Goal: Task Accomplishment & Management: Manage account settings

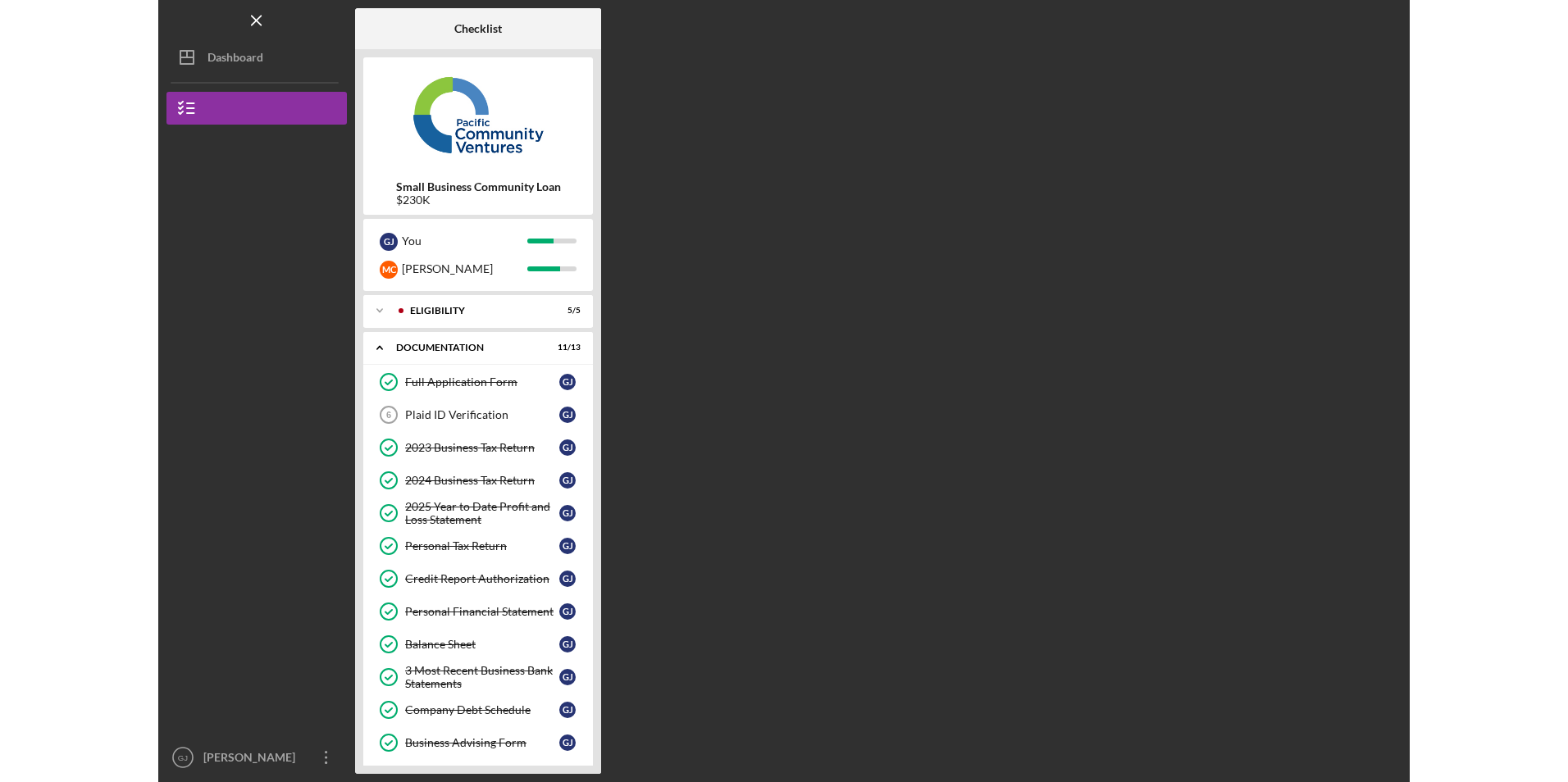
scroll to position [116, 0]
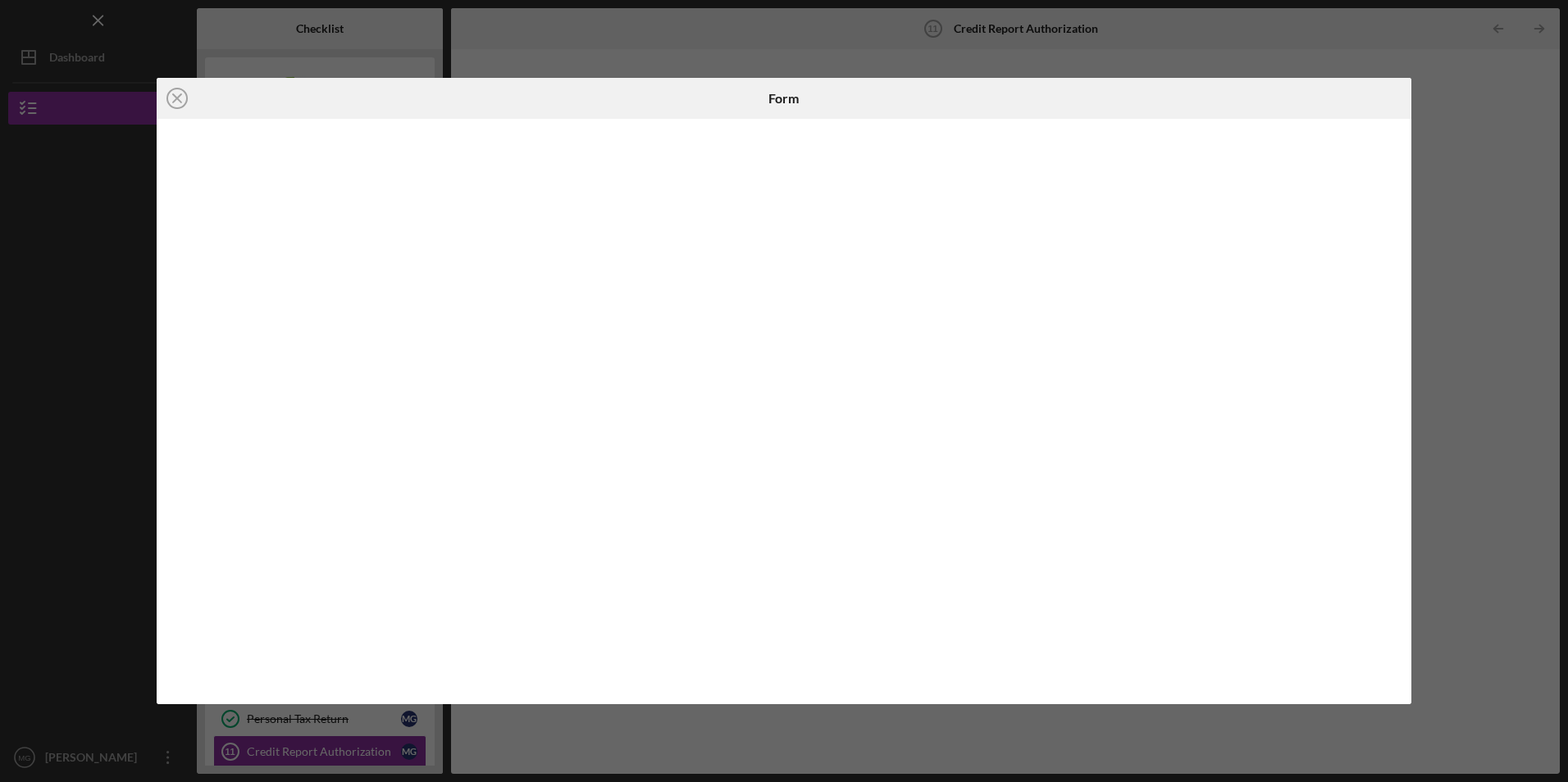
scroll to position [234, 0]
click at [176, 98] on icon "Icon/Close" at bounding box center [177, 98] width 41 height 41
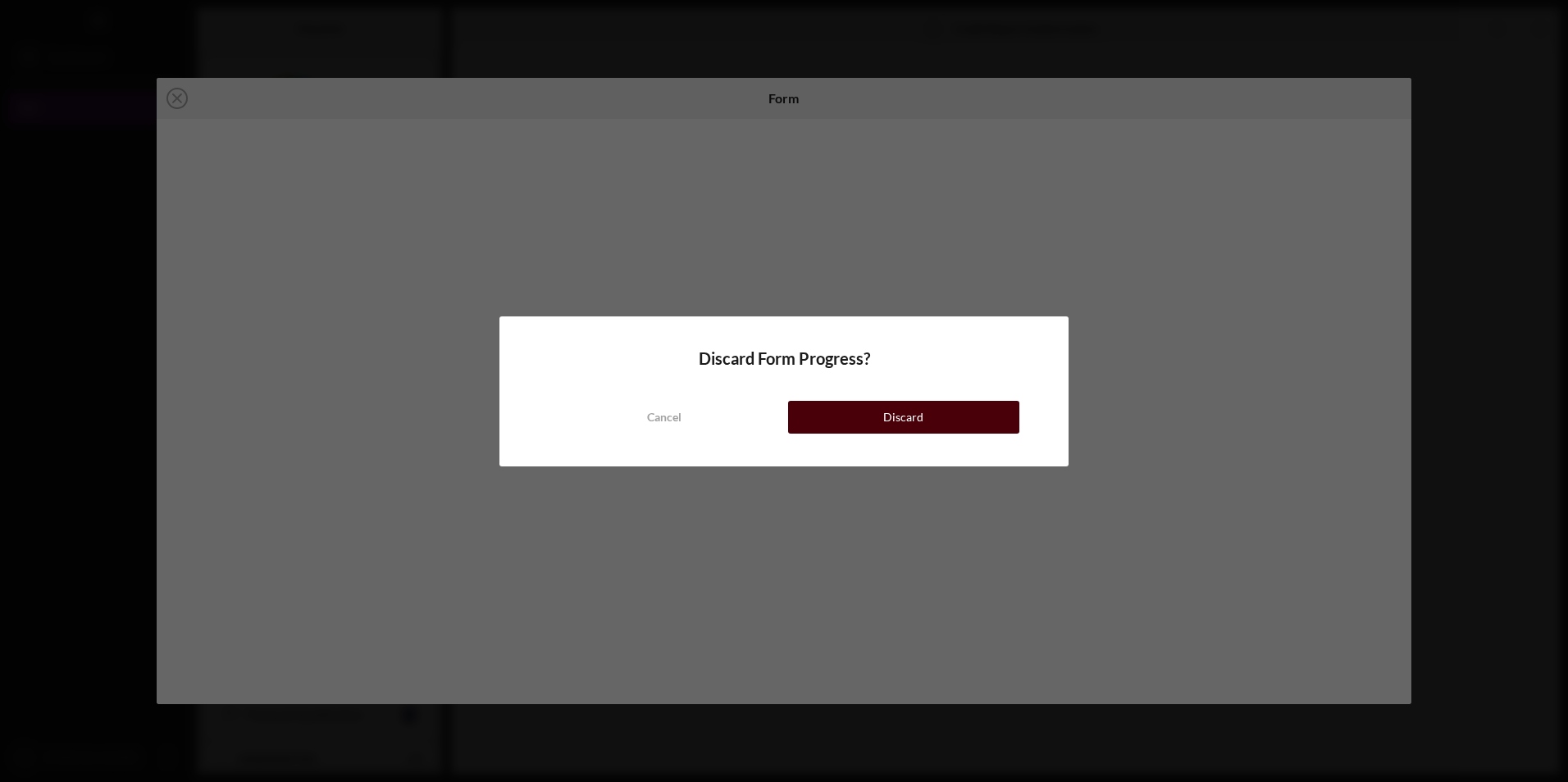
click at [931, 415] on button "Discard" at bounding box center [903, 417] width 231 height 33
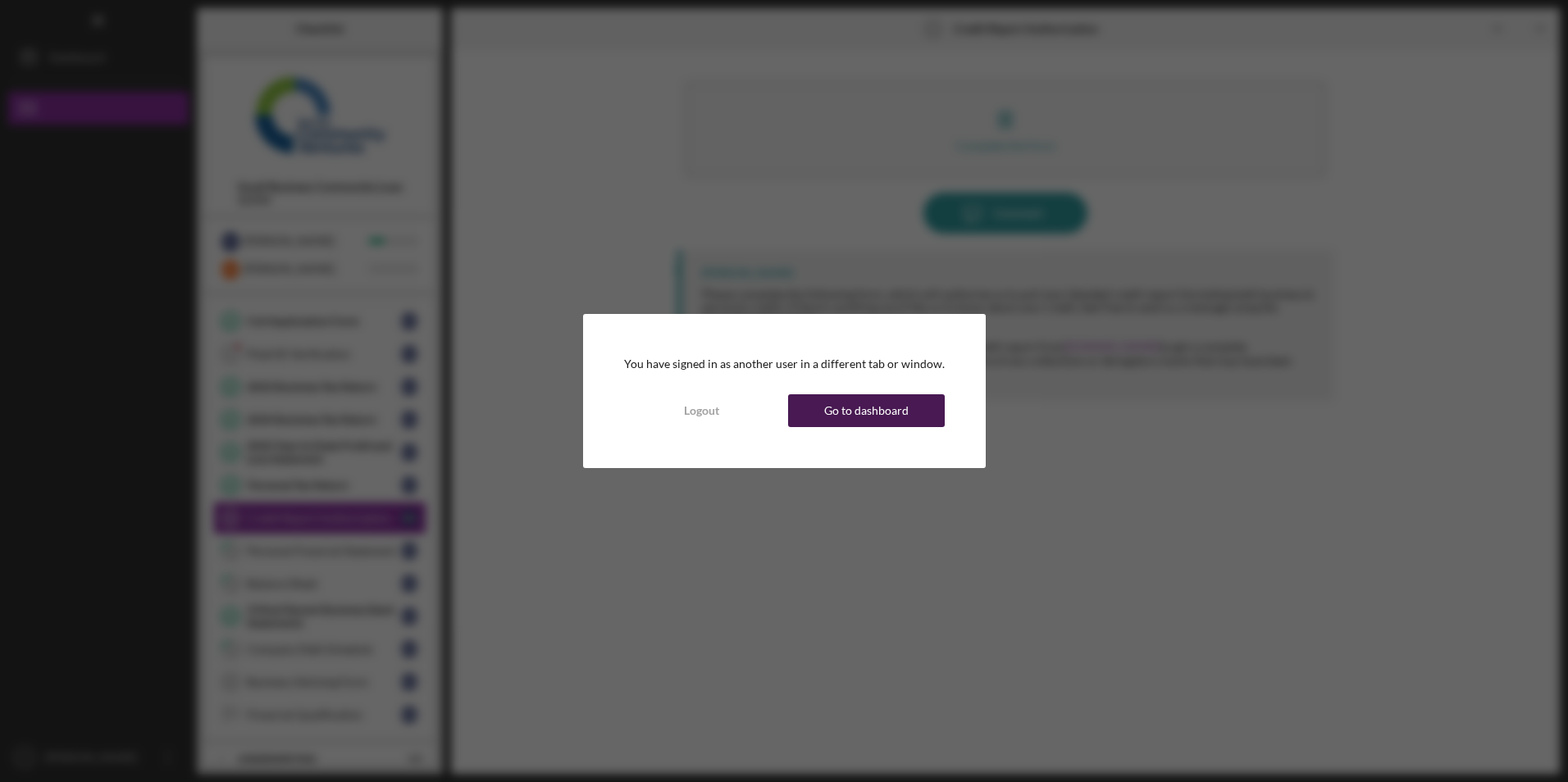
click at [840, 414] on div "Go to dashboard" at bounding box center [866, 411] width 84 height 33
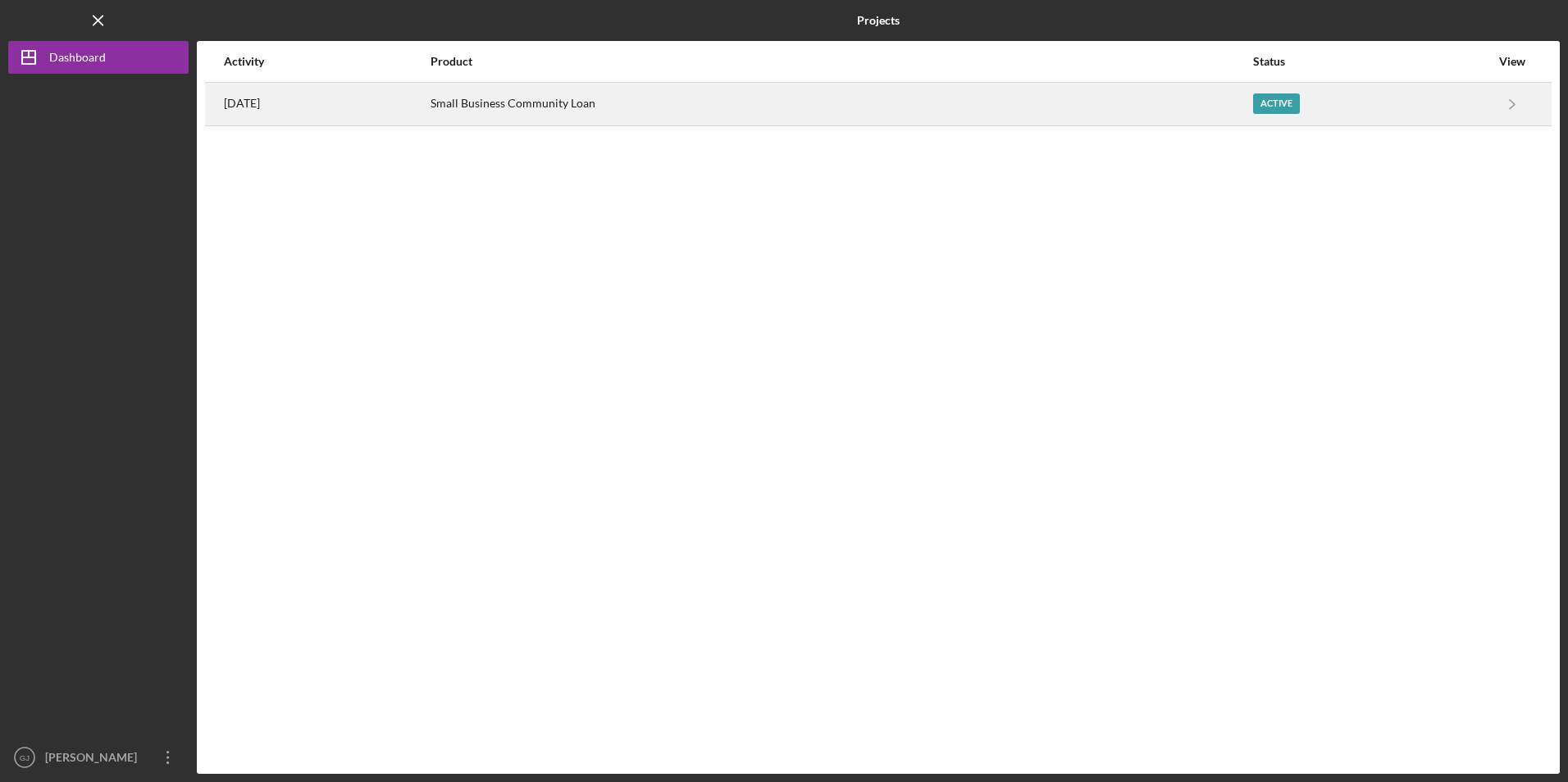
click at [629, 116] on div "Small Business Community Loan" at bounding box center [840, 104] width 820 height 41
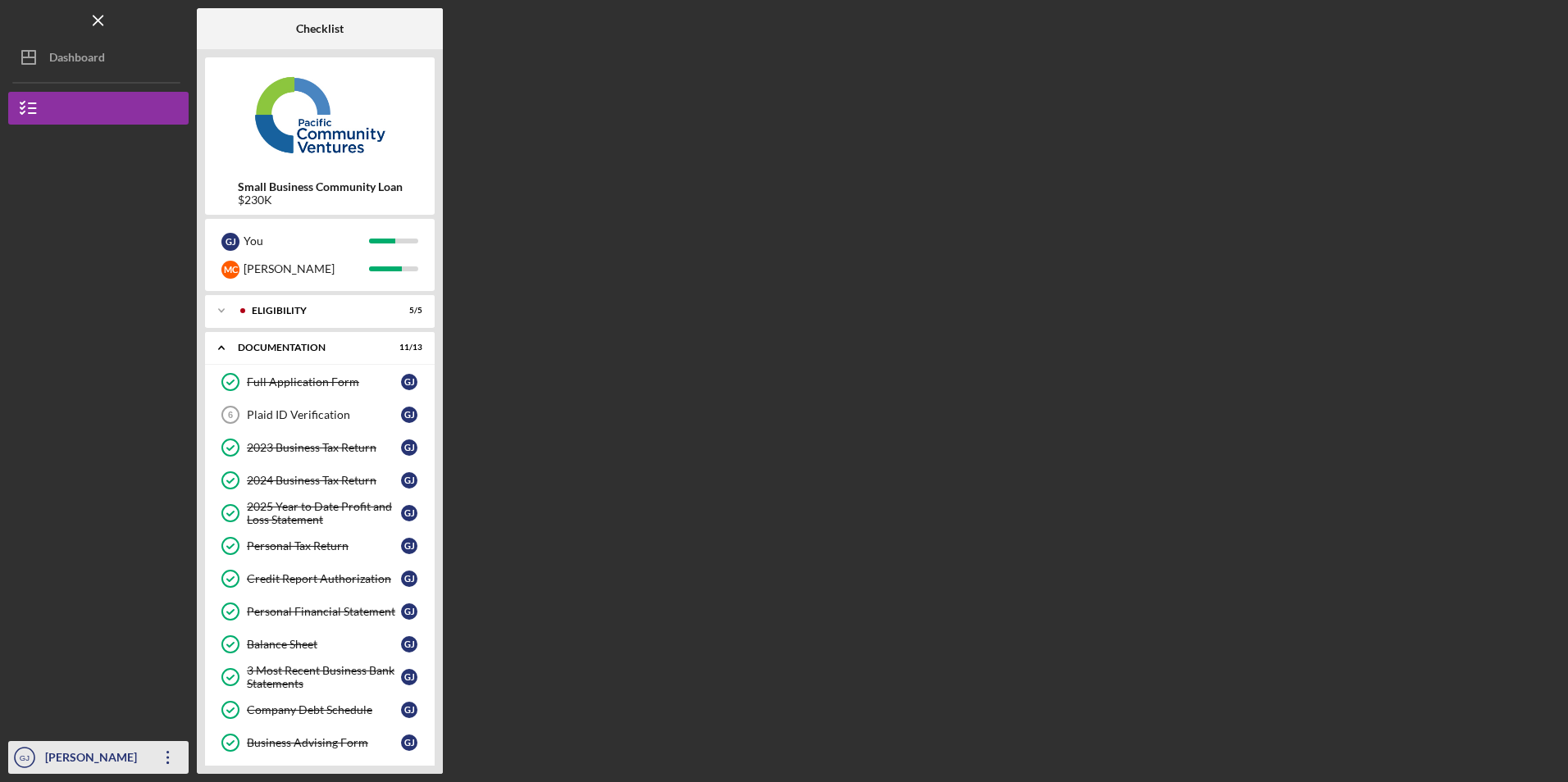
click at [171, 759] on icon "Icon/Overflow" at bounding box center [168, 758] width 41 height 41
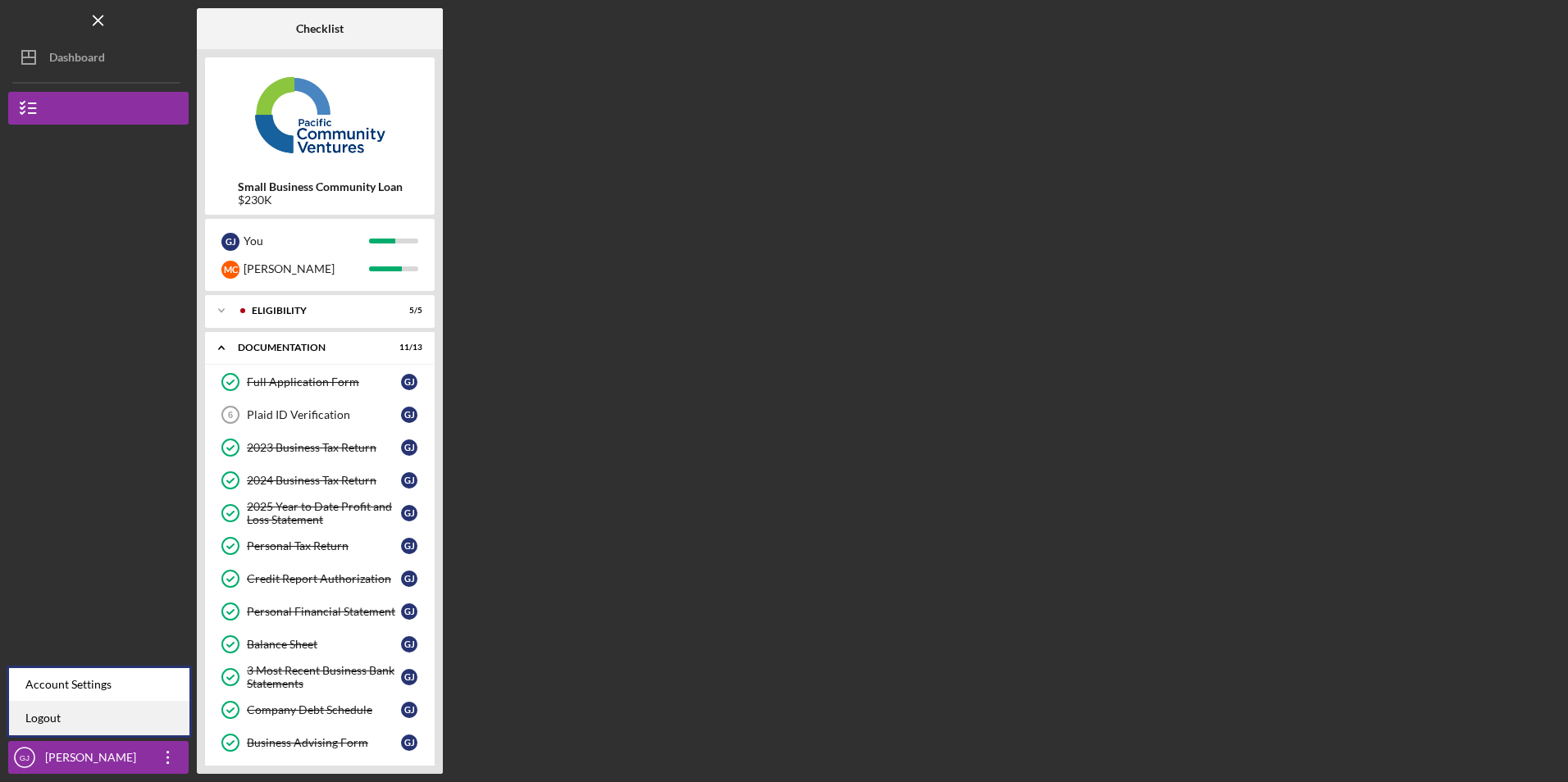
click at [161, 720] on link "Logout" at bounding box center [99, 718] width 181 height 34
